Goal: Check status: Check status

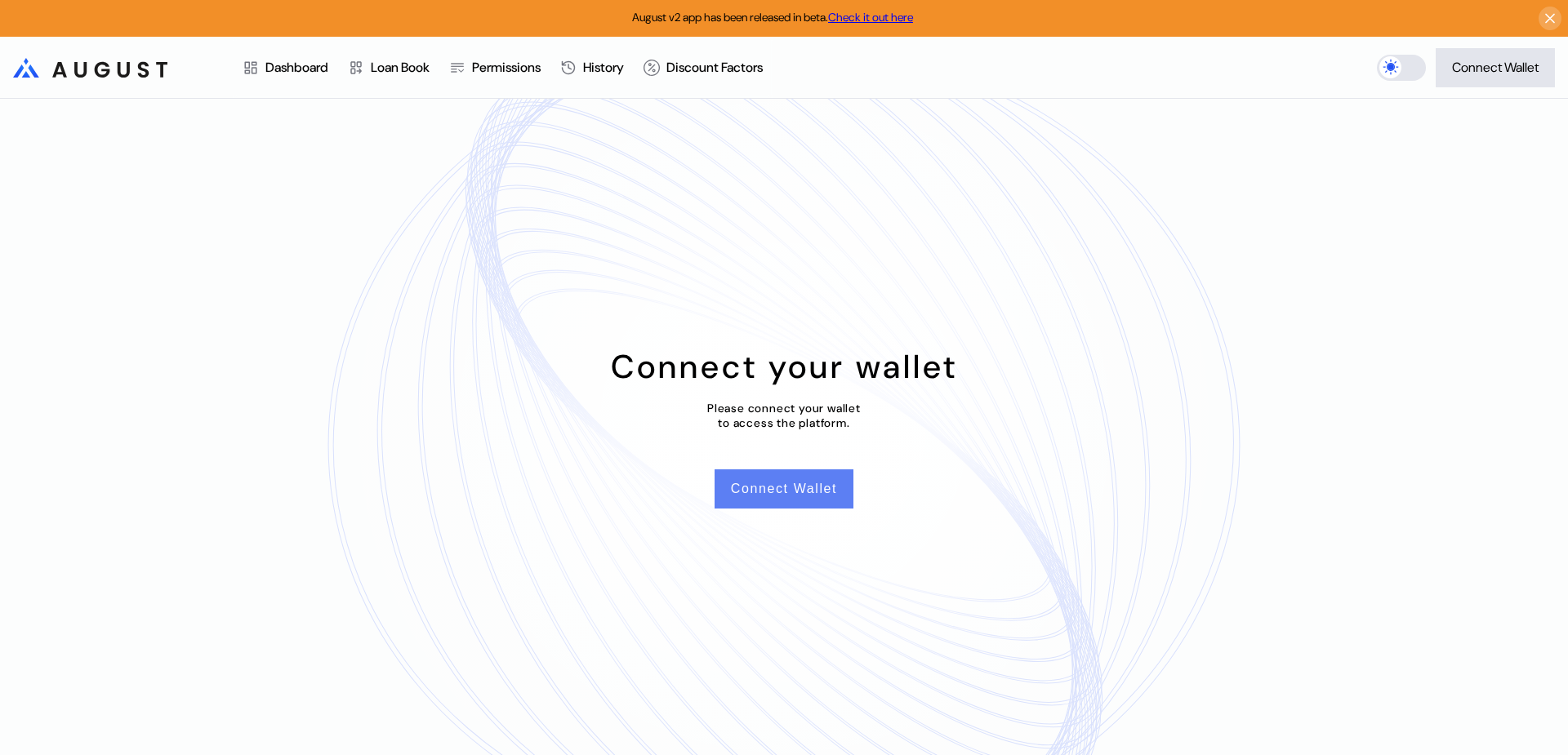
click at [815, 489] on button "Connect Wallet" at bounding box center [784, 488] width 139 height 39
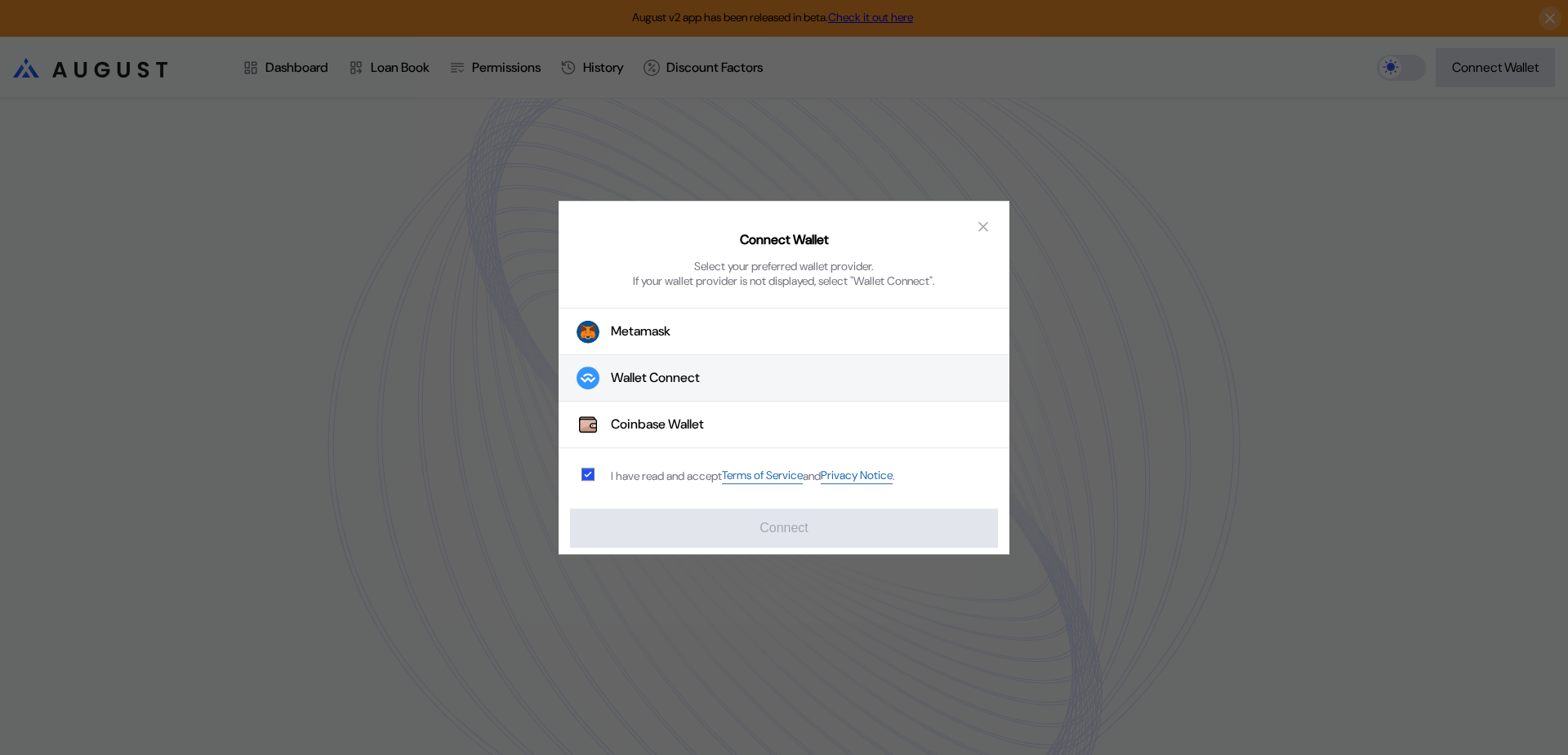
click at [694, 363] on button "Wallet Connect" at bounding box center [784, 378] width 450 height 46
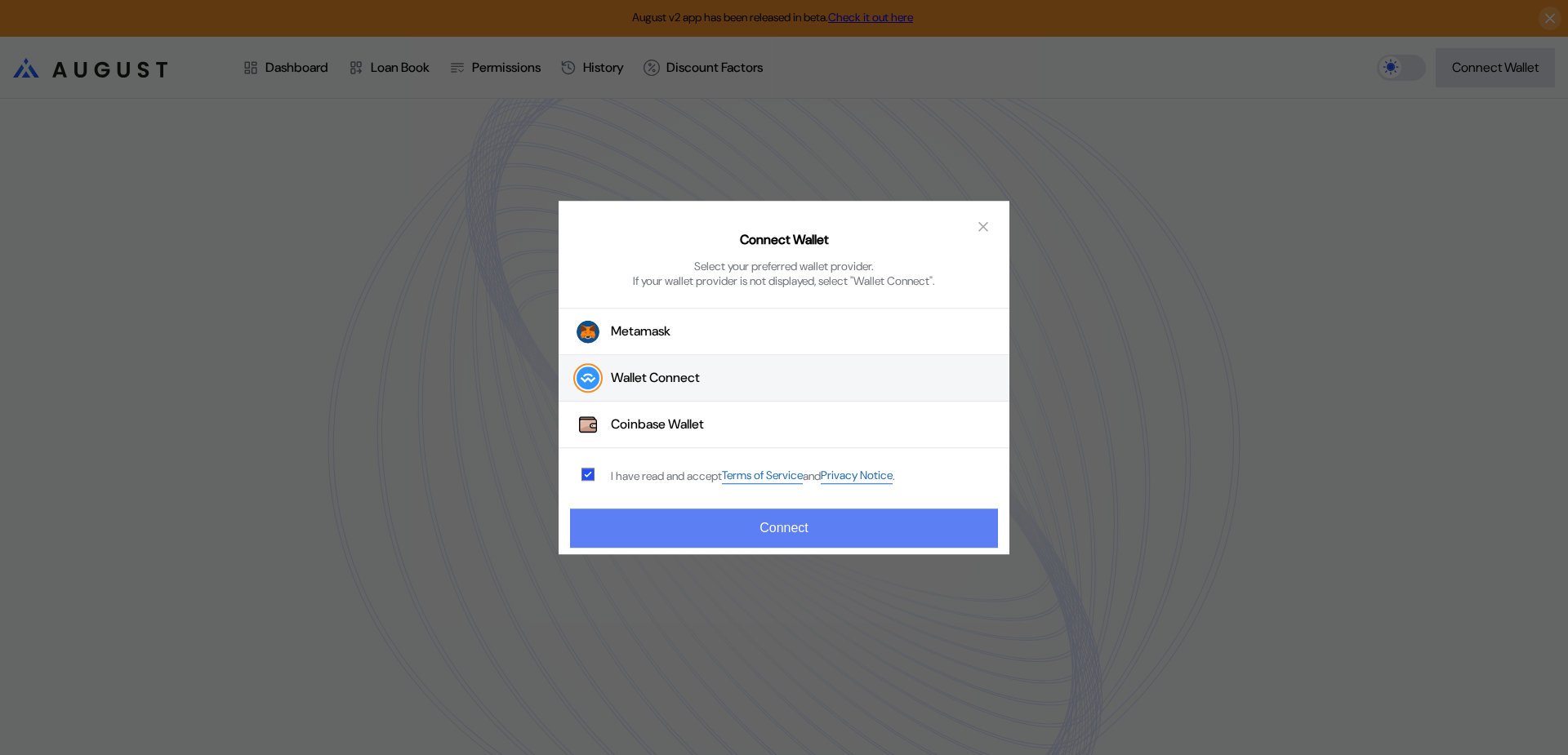
click at [815, 527] on button "Connect" at bounding box center [784, 528] width 428 height 39
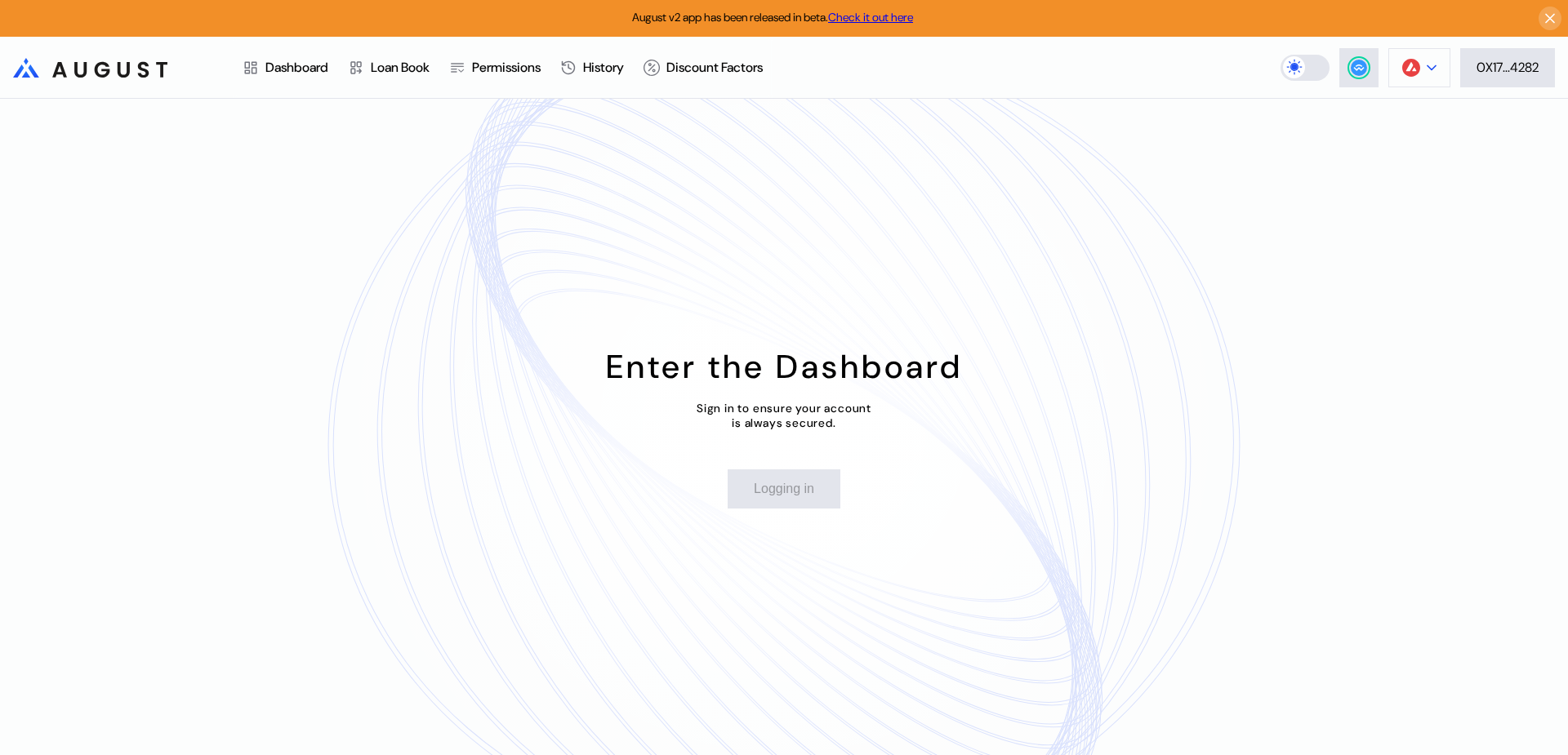
click at [1430, 80] on button at bounding box center [1420, 67] width 62 height 39
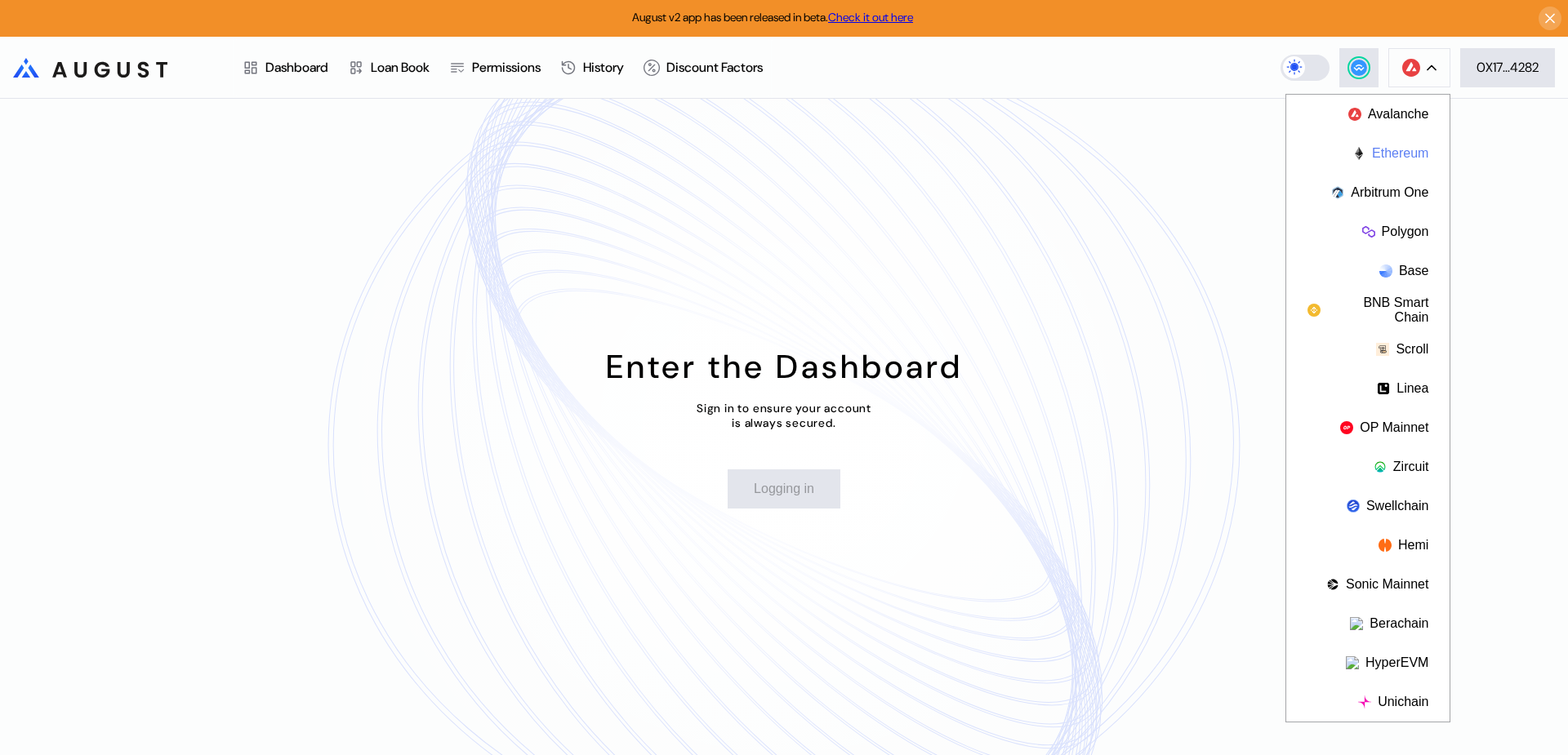
click at [1414, 160] on button "Ethereum" at bounding box center [1369, 153] width 164 height 39
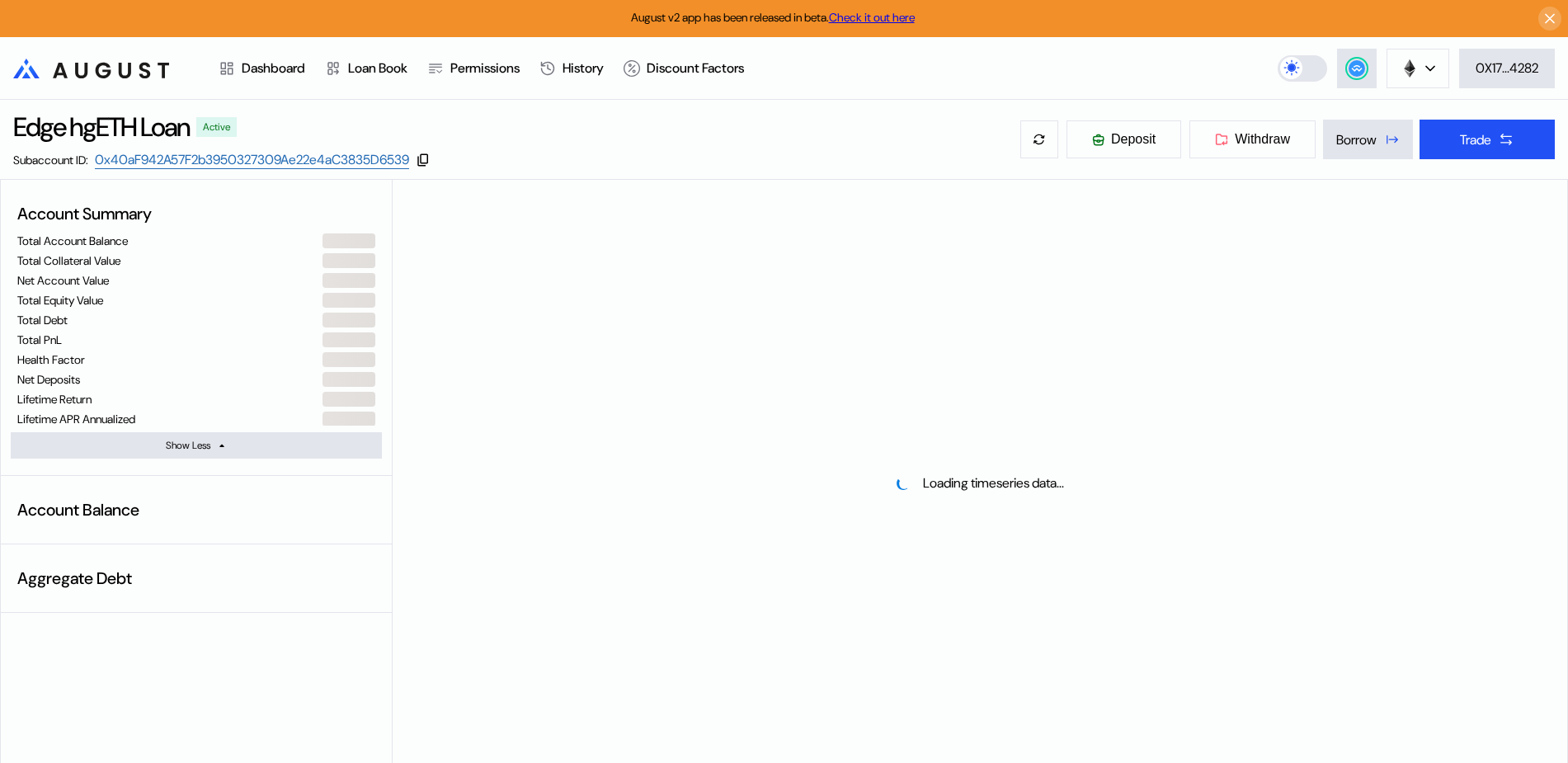
select select "*"
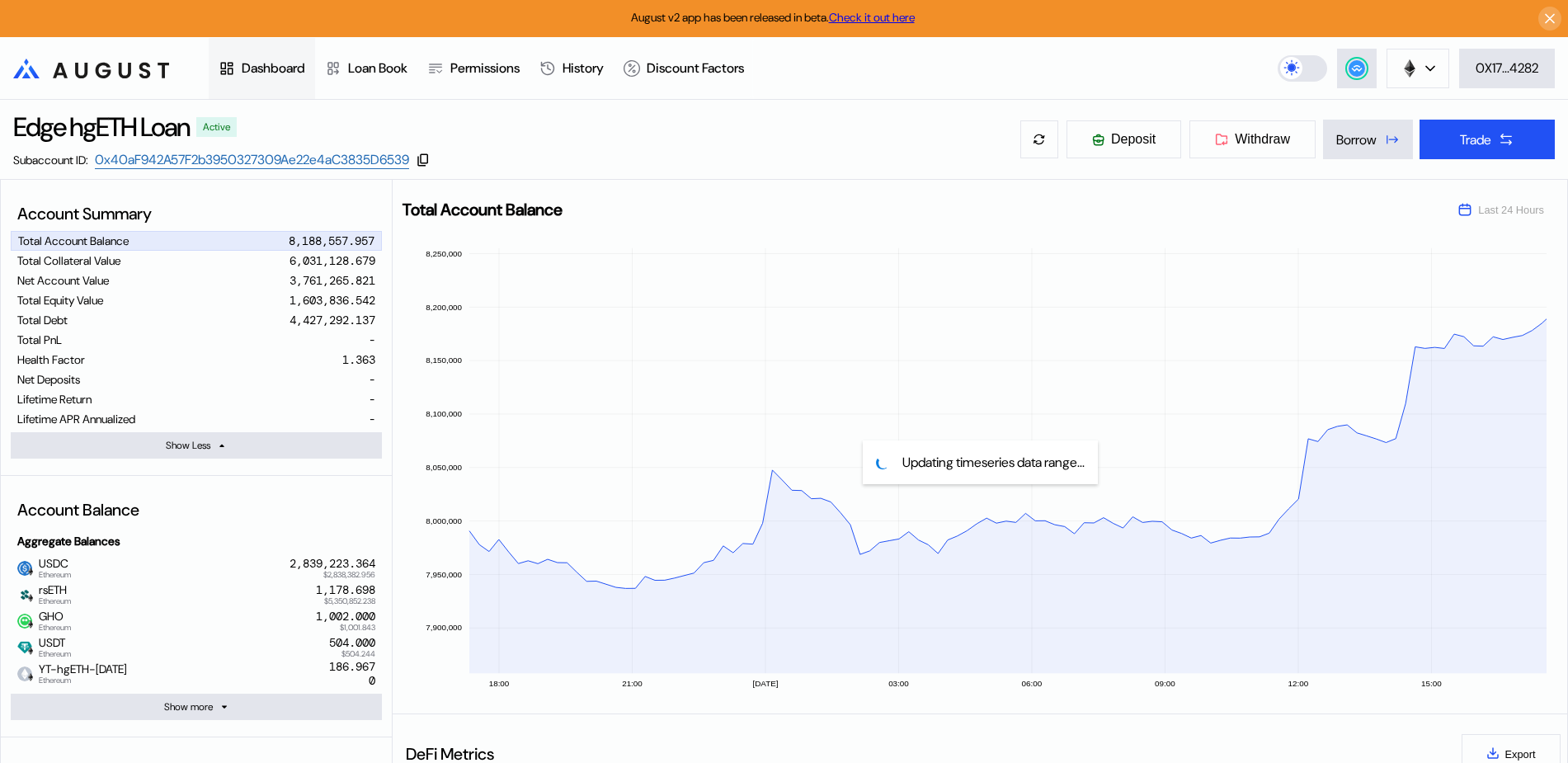
click at [313, 56] on div "Dashboard" at bounding box center [262, 68] width 107 height 61
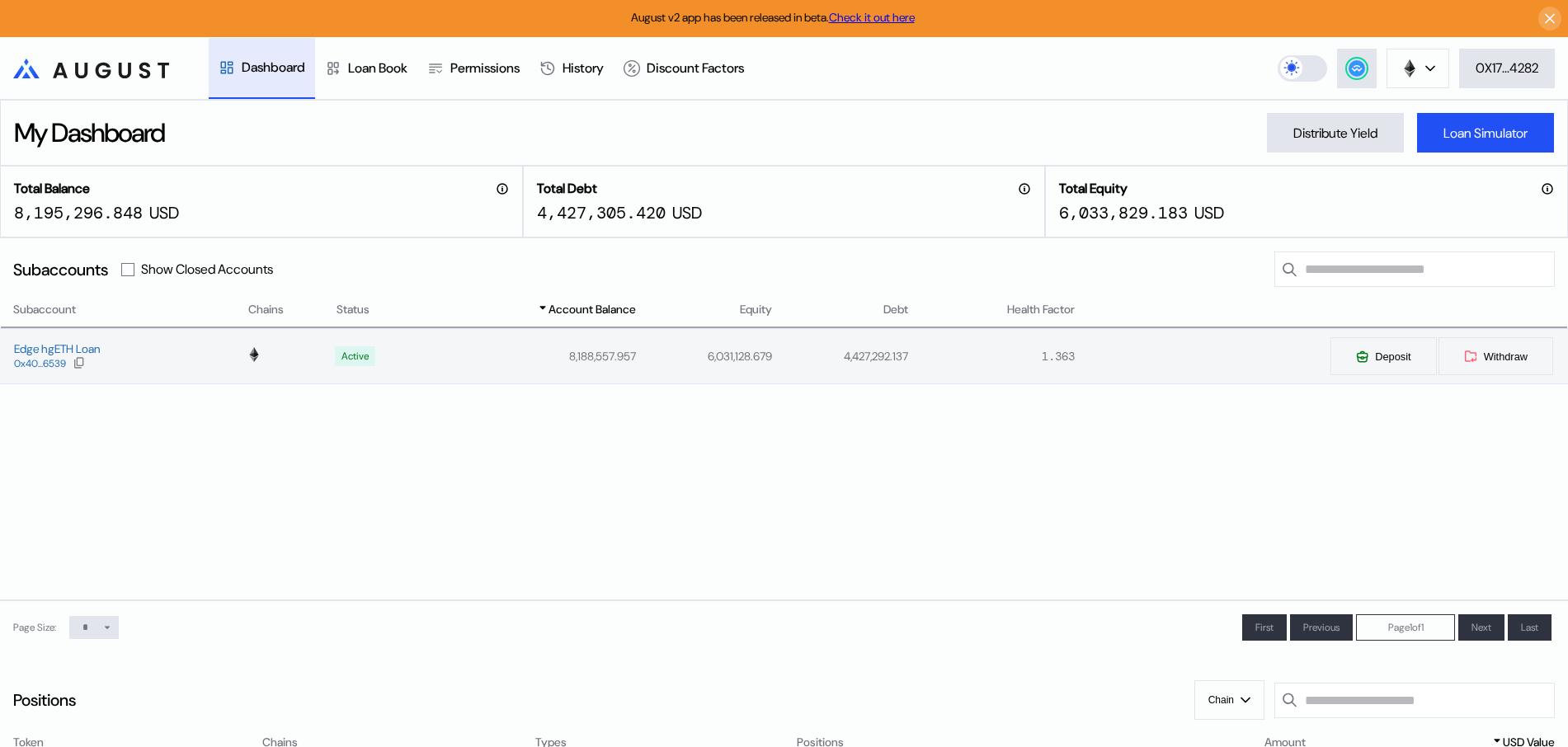
click at [181, 367] on div "Edge hgETH Loan 0x40...6539" at bounding box center [123, 357] width 245 height 29
select select "*"
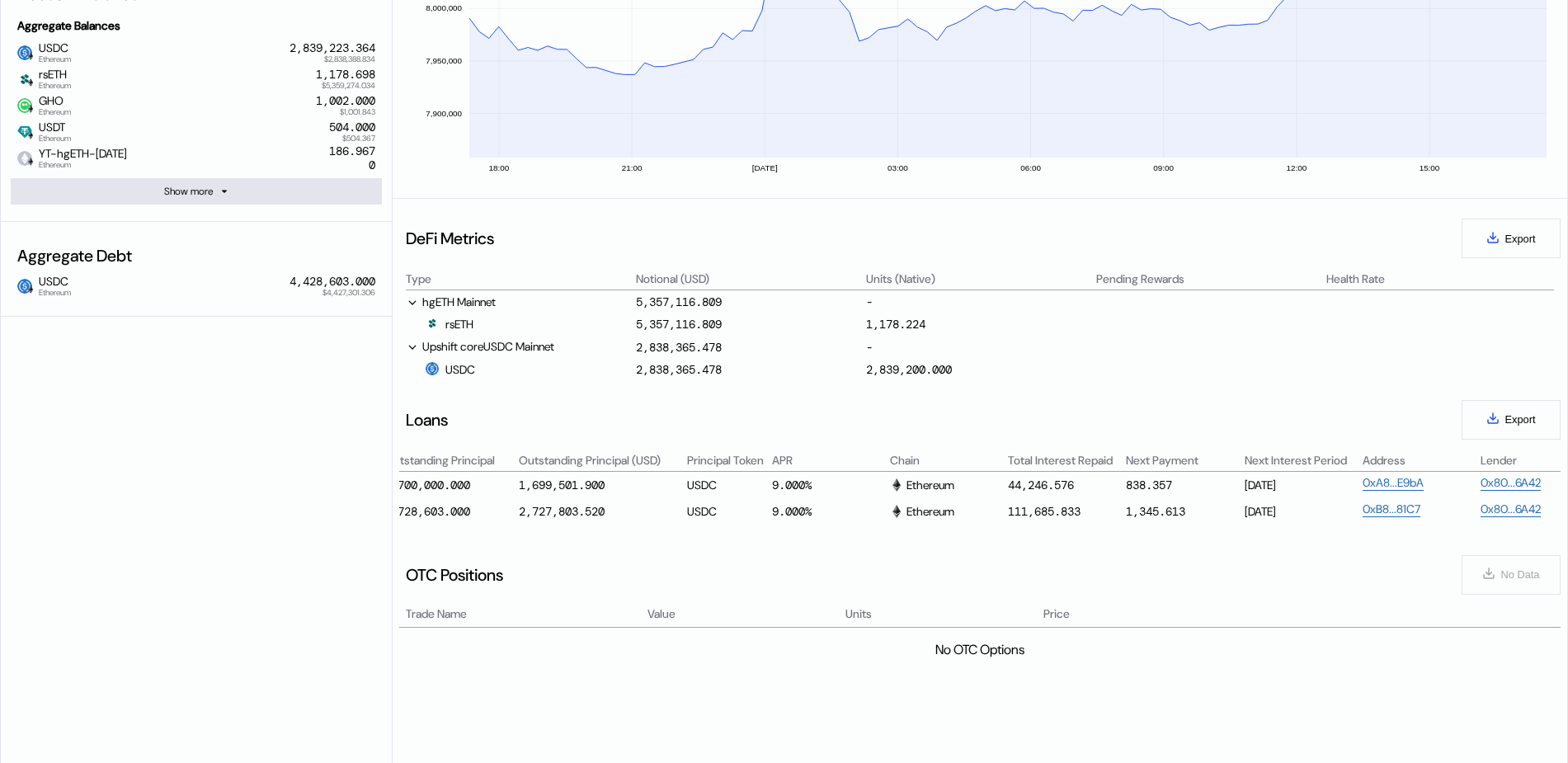
scroll to position [0, 788]
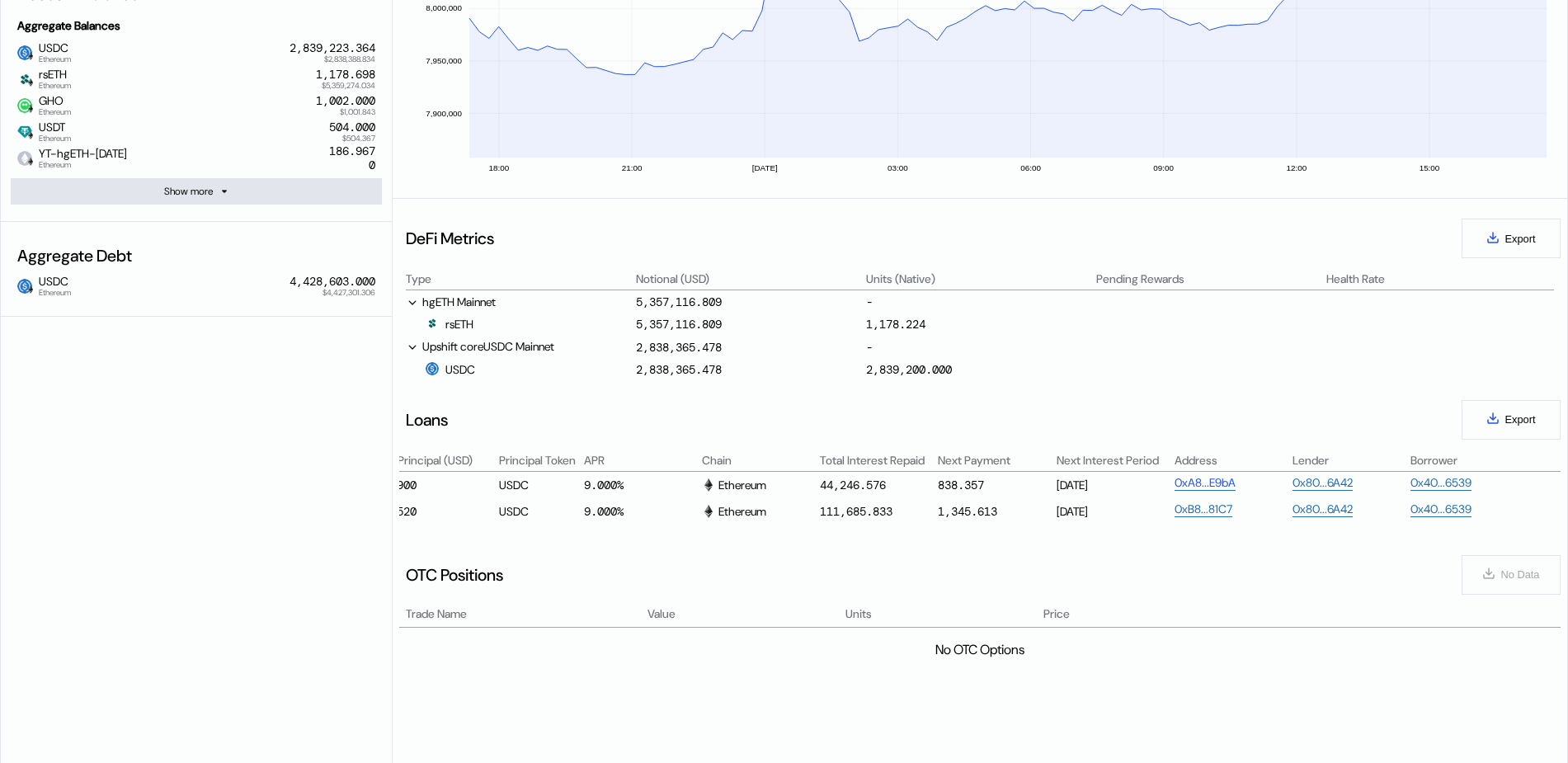
click at [1218, 484] on link "0xA8...E9bA" at bounding box center [1205, 483] width 61 height 16
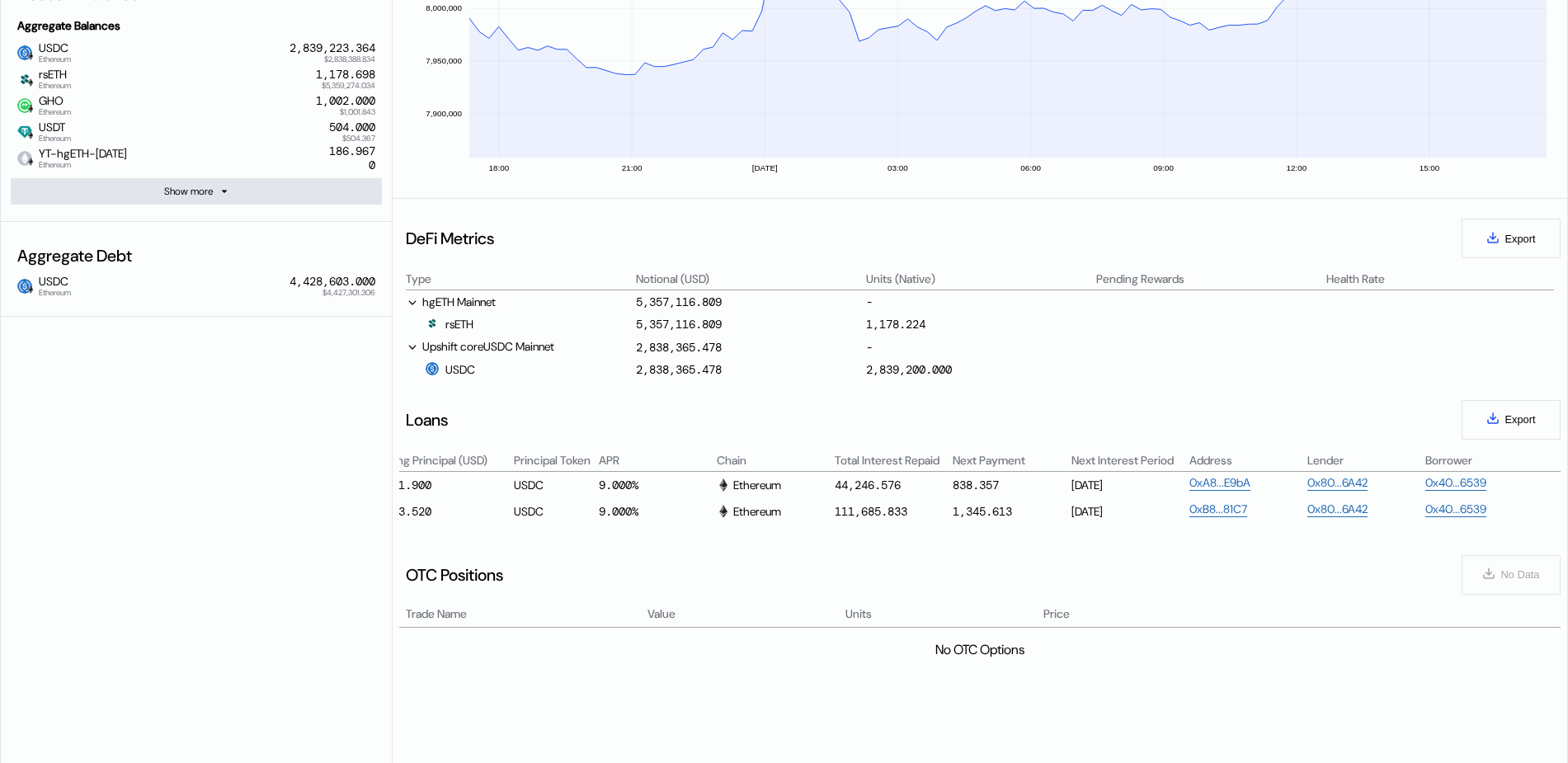
scroll to position [0, 777]
click at [869, 486] on div "44,246.576" at bounding box center [860, 485] width 66 height 15
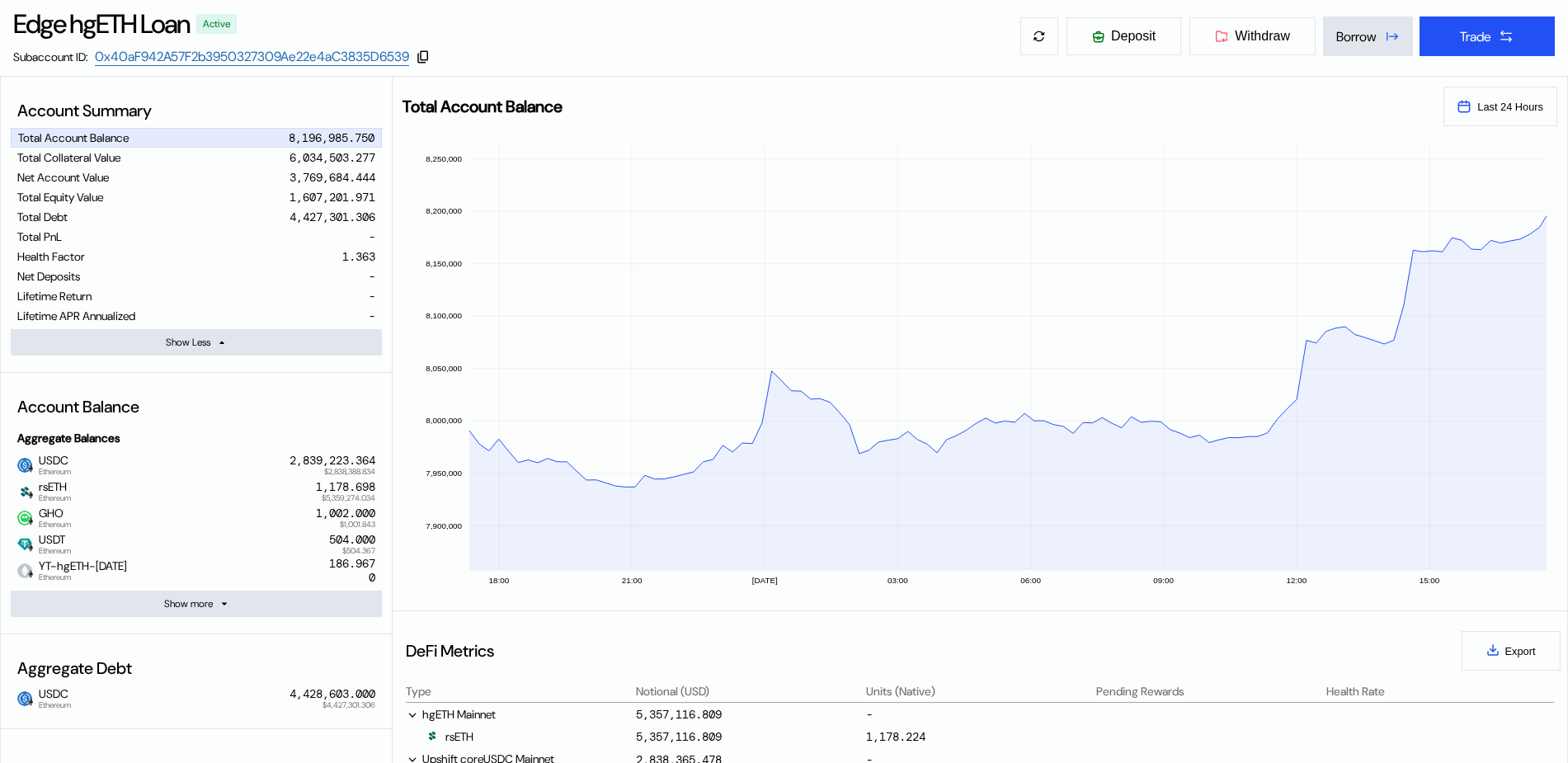
scroll to position [206, 0]
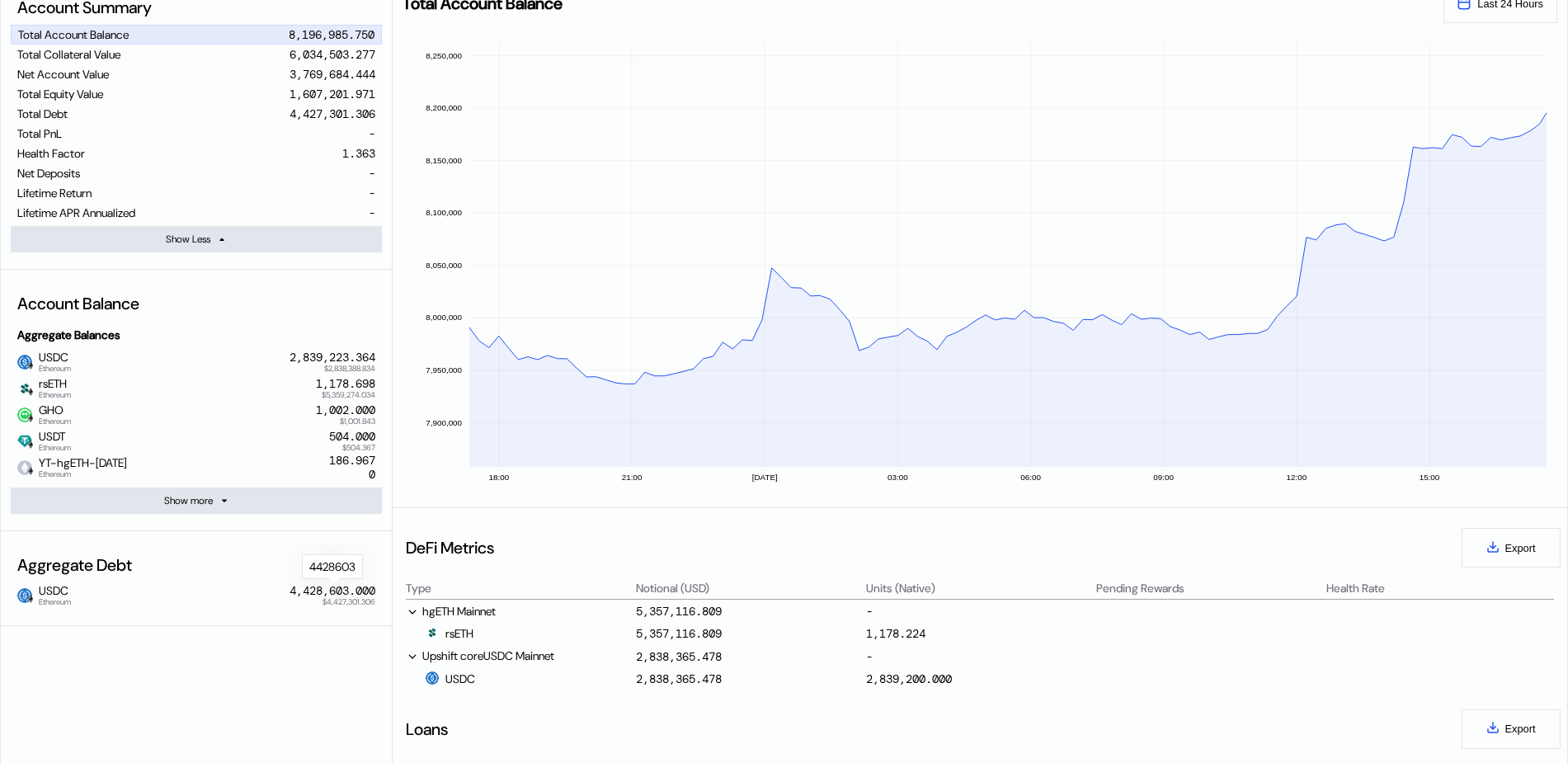
click at [312, 591] on div "4,428,603.000" at bounding box center [332, 591] width 85 height 14
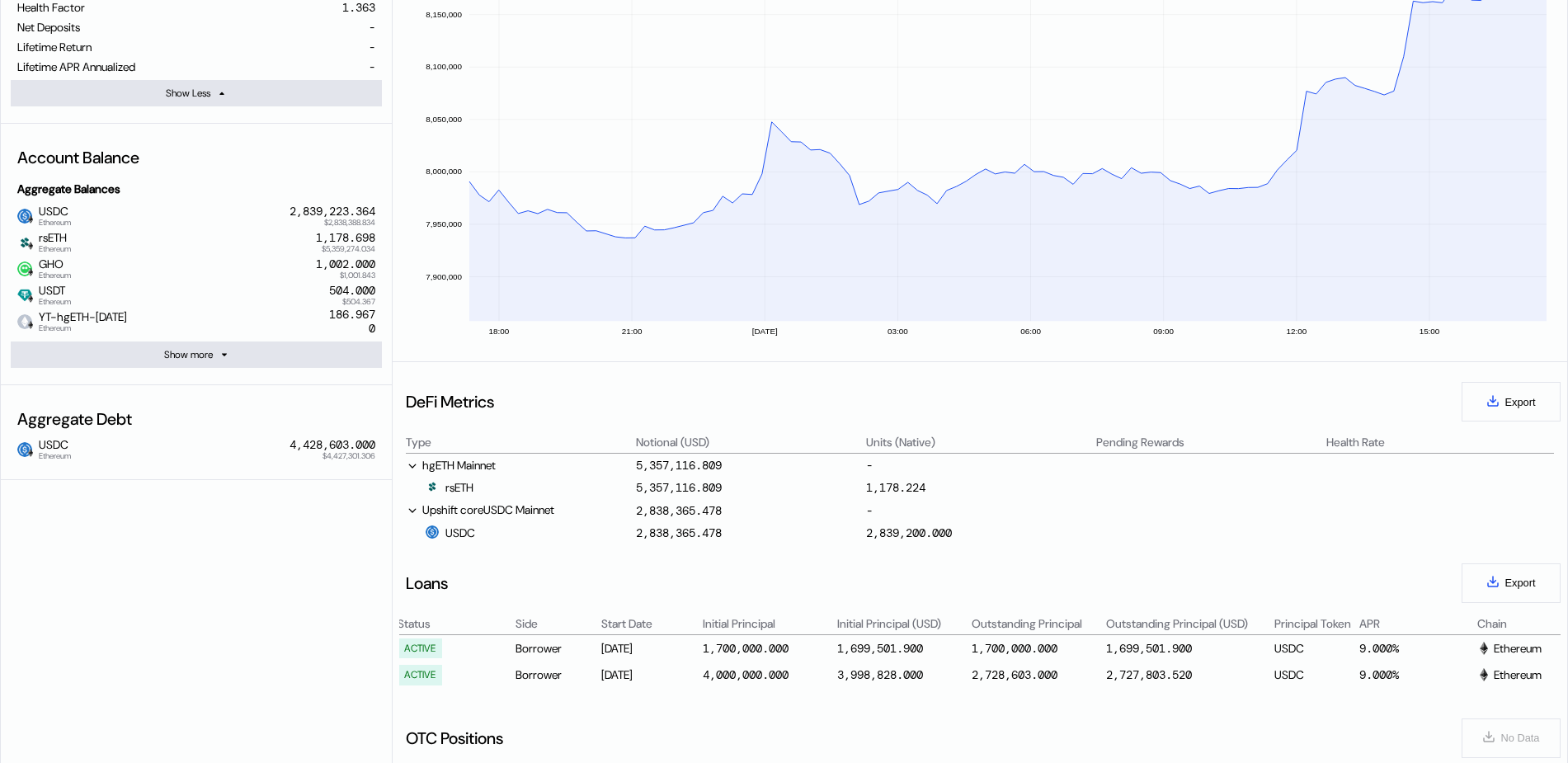
scroll to position [413, 0]
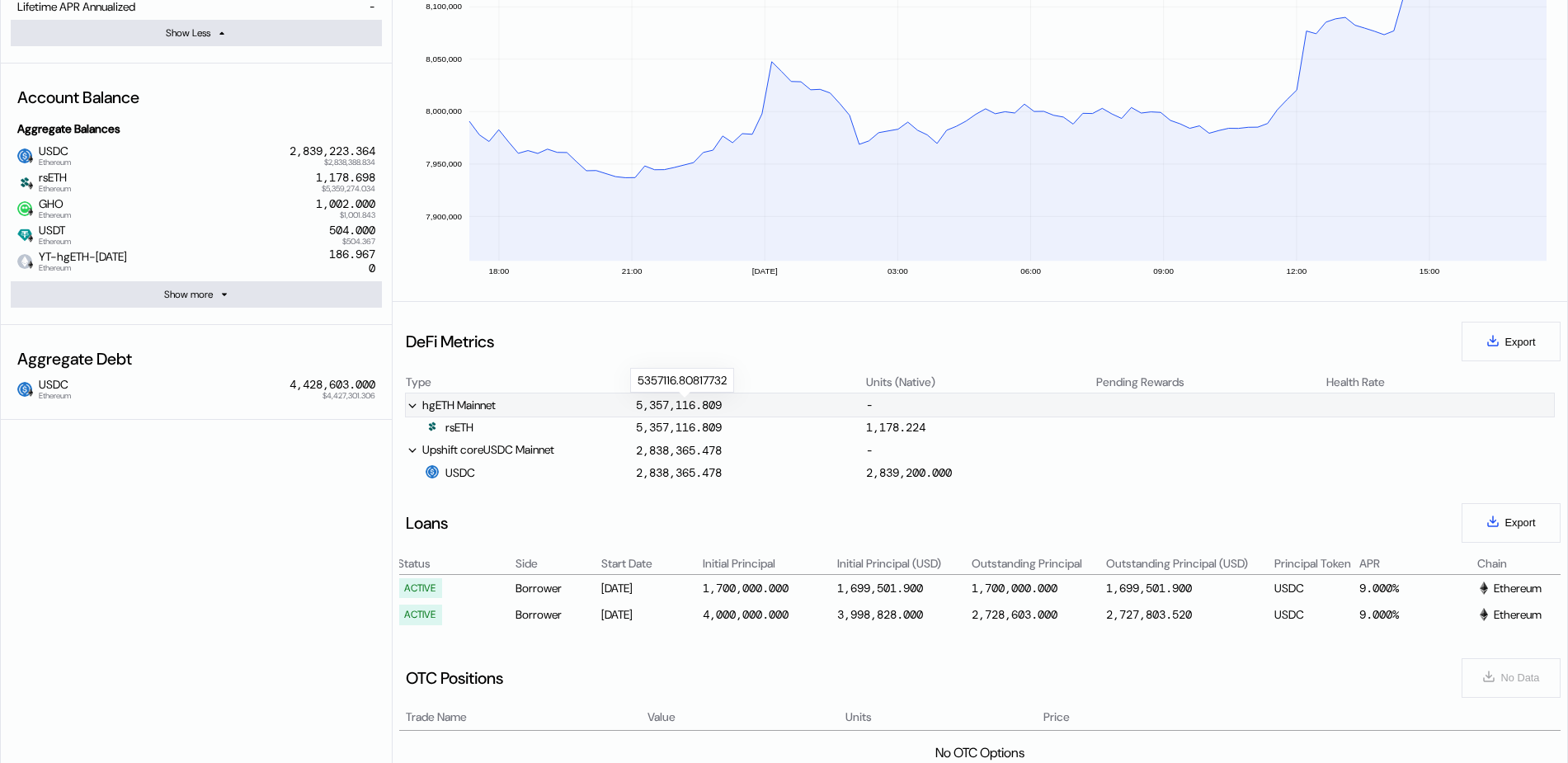
click at [651, 413] on div "5,357,116.809" at bounding box center [678, 405] width 85 height 15
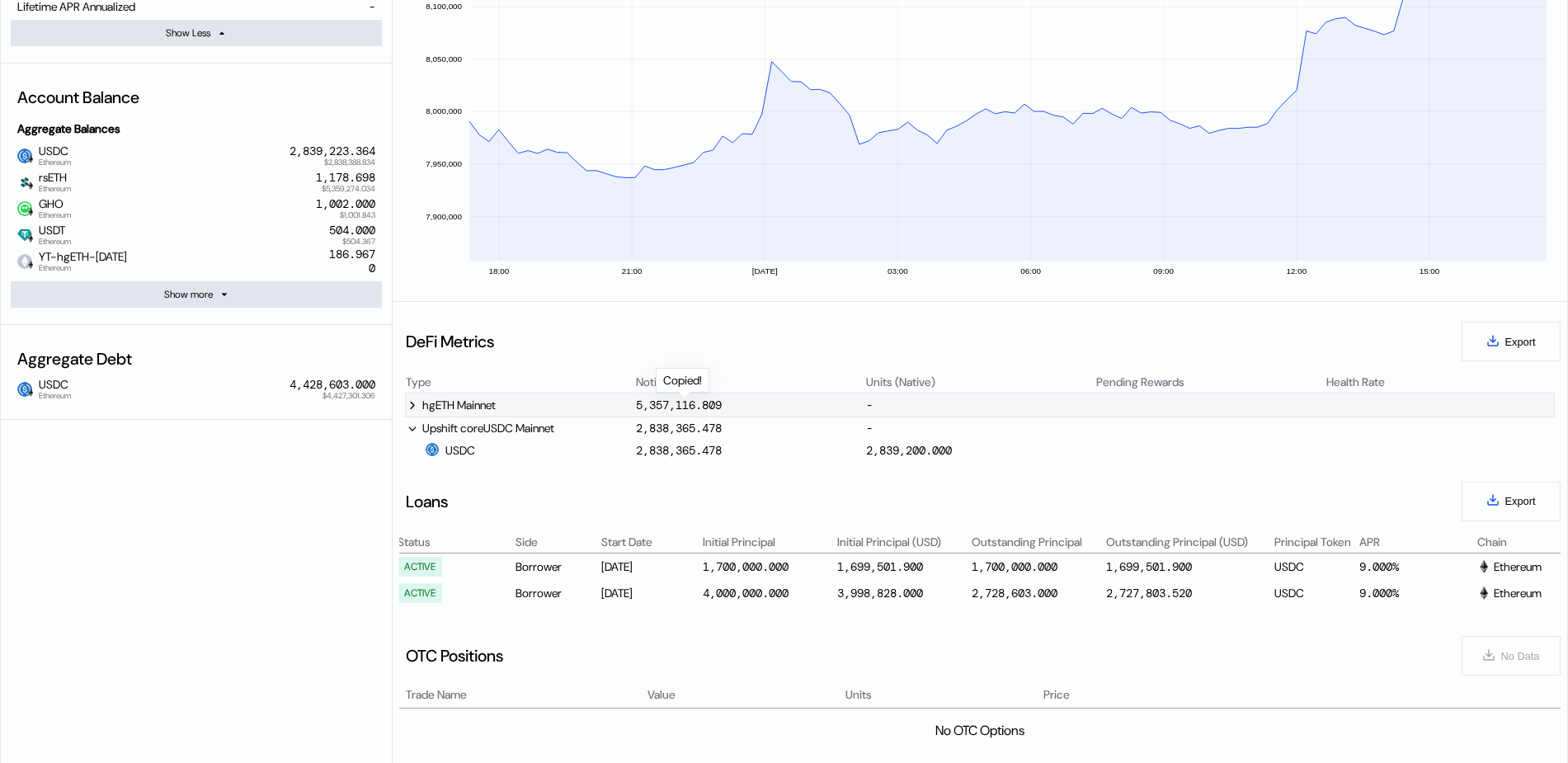
click at [651, 411] on div "5,357,116.809" at bounding box center [678, 405] width 85 height 15
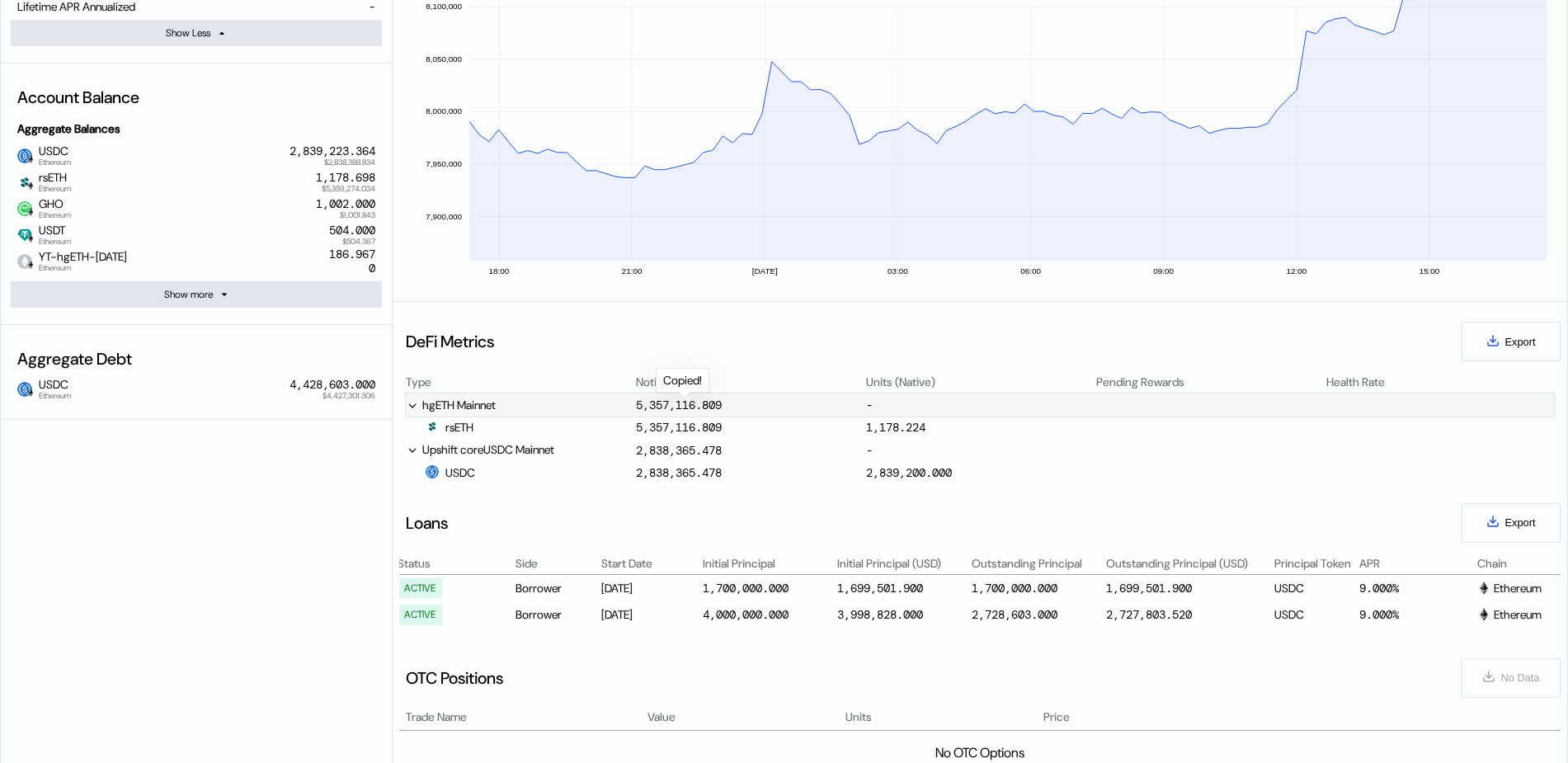
click at [651, 411] on div "5,357,116.809" at bounding box center [678, 405] width 85 height 15
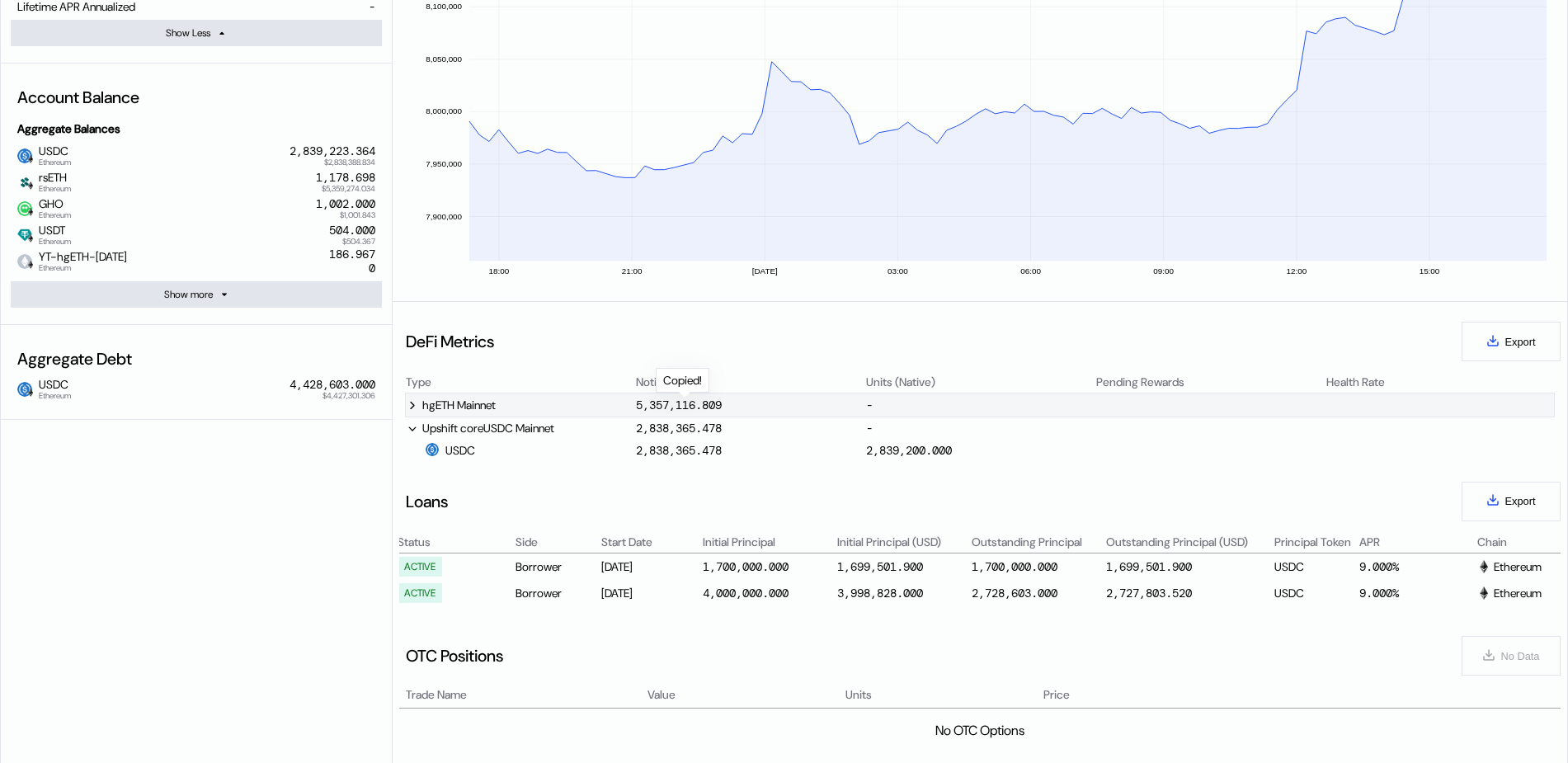
click at [648, 410] on div "5,357,116.809" at bounding box center [678, 405] width 85 height 15
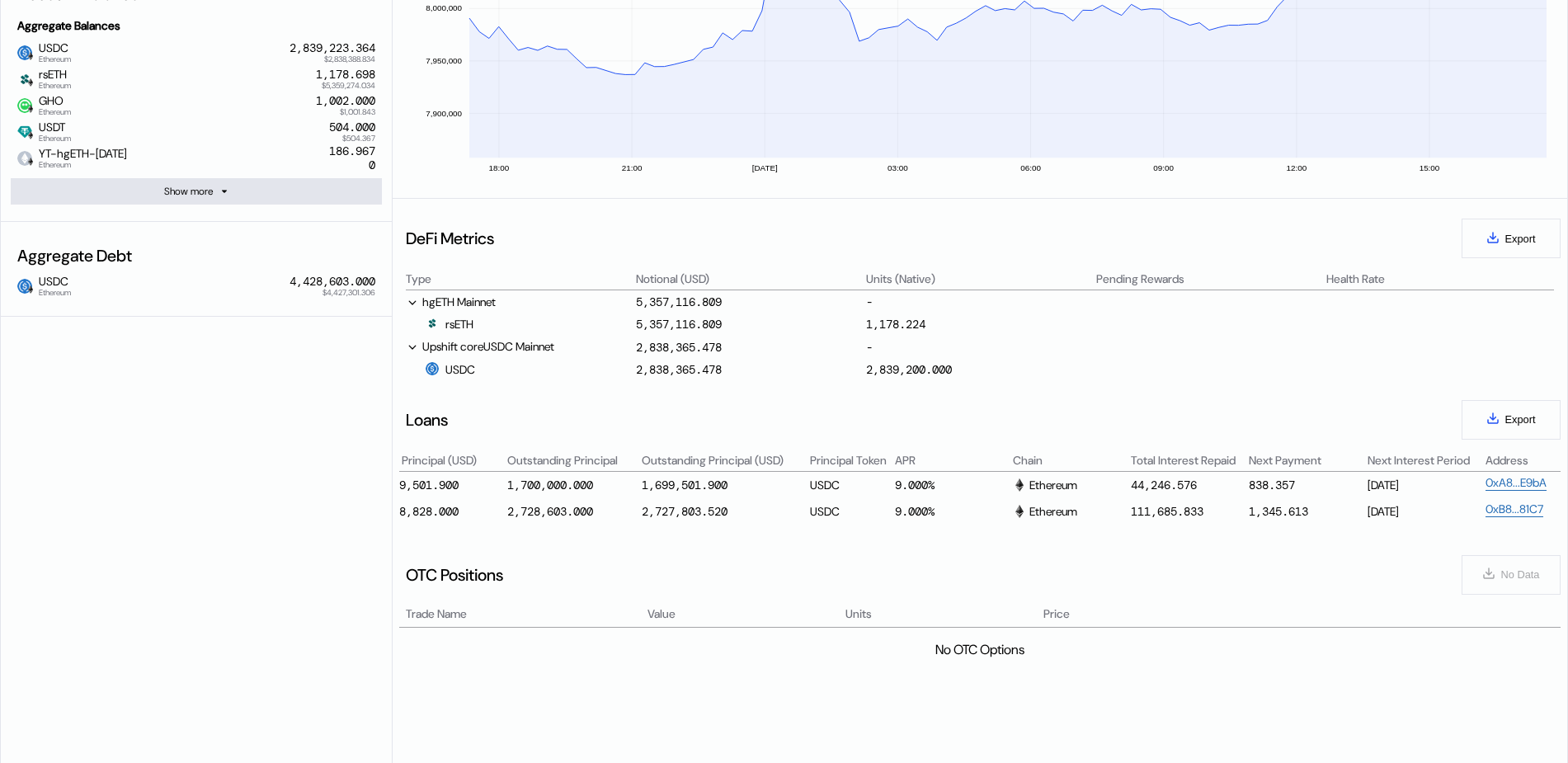
scroll to position [0, 448]
